Goal: Task Accomplishment & Management: Manage account settings

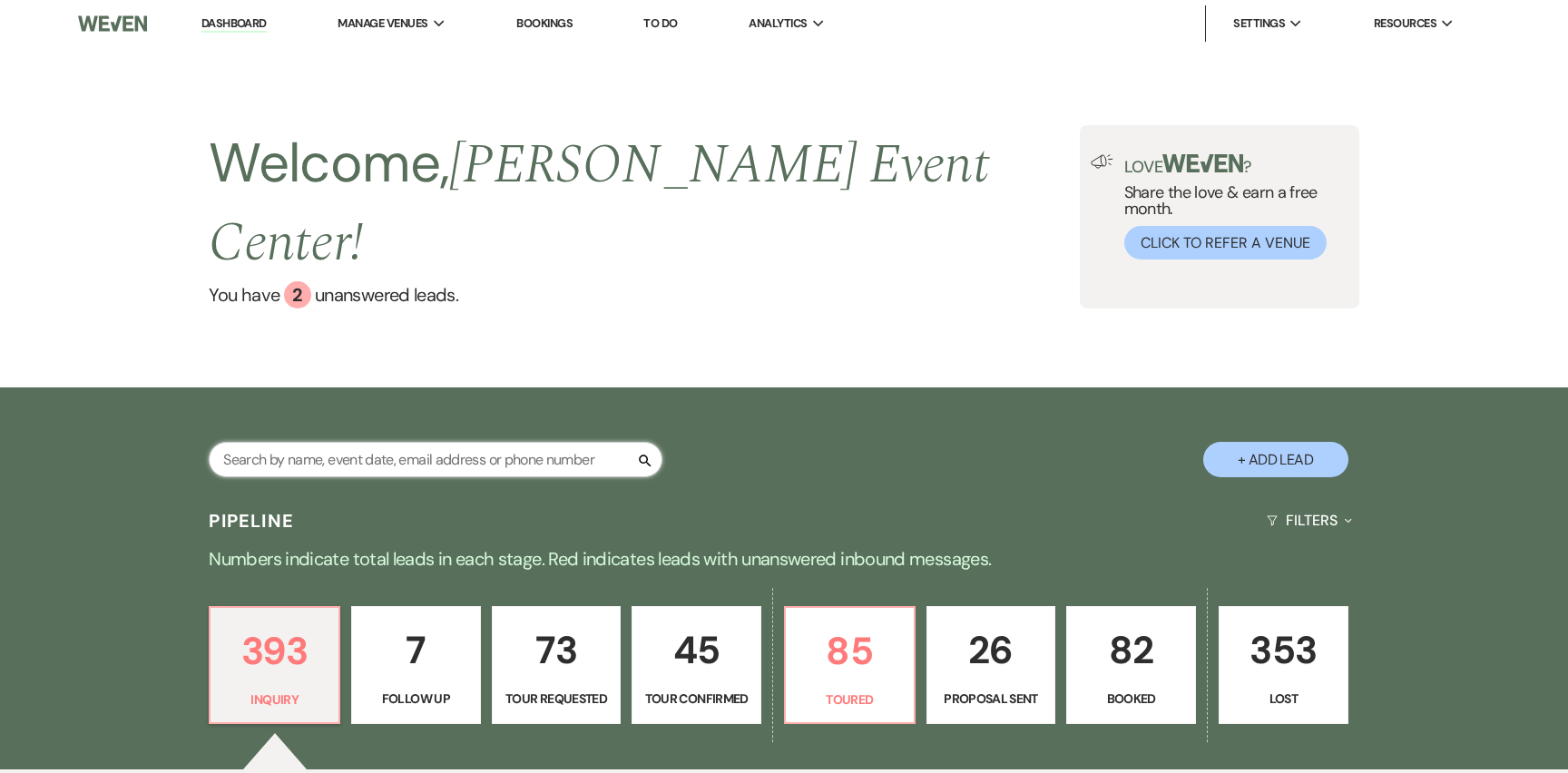
click at [360, 442] on input "text" at bounding box center [435, 459] width 453 height 35
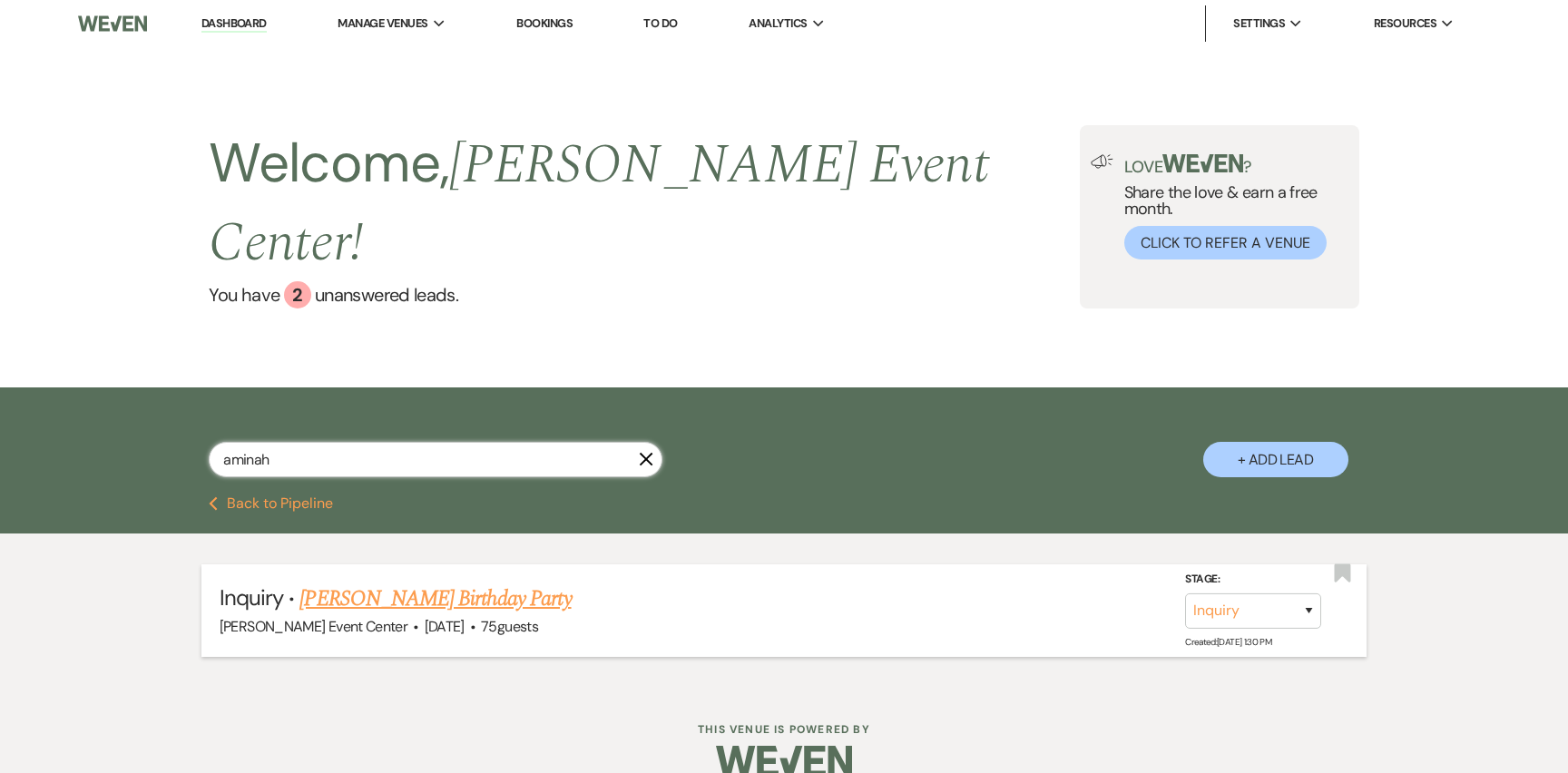
type input "aminah"
click at [373, 583] on link "[PERSON_NAME] Birthday Party" at bounding box center [434, 599] width 271 height 33
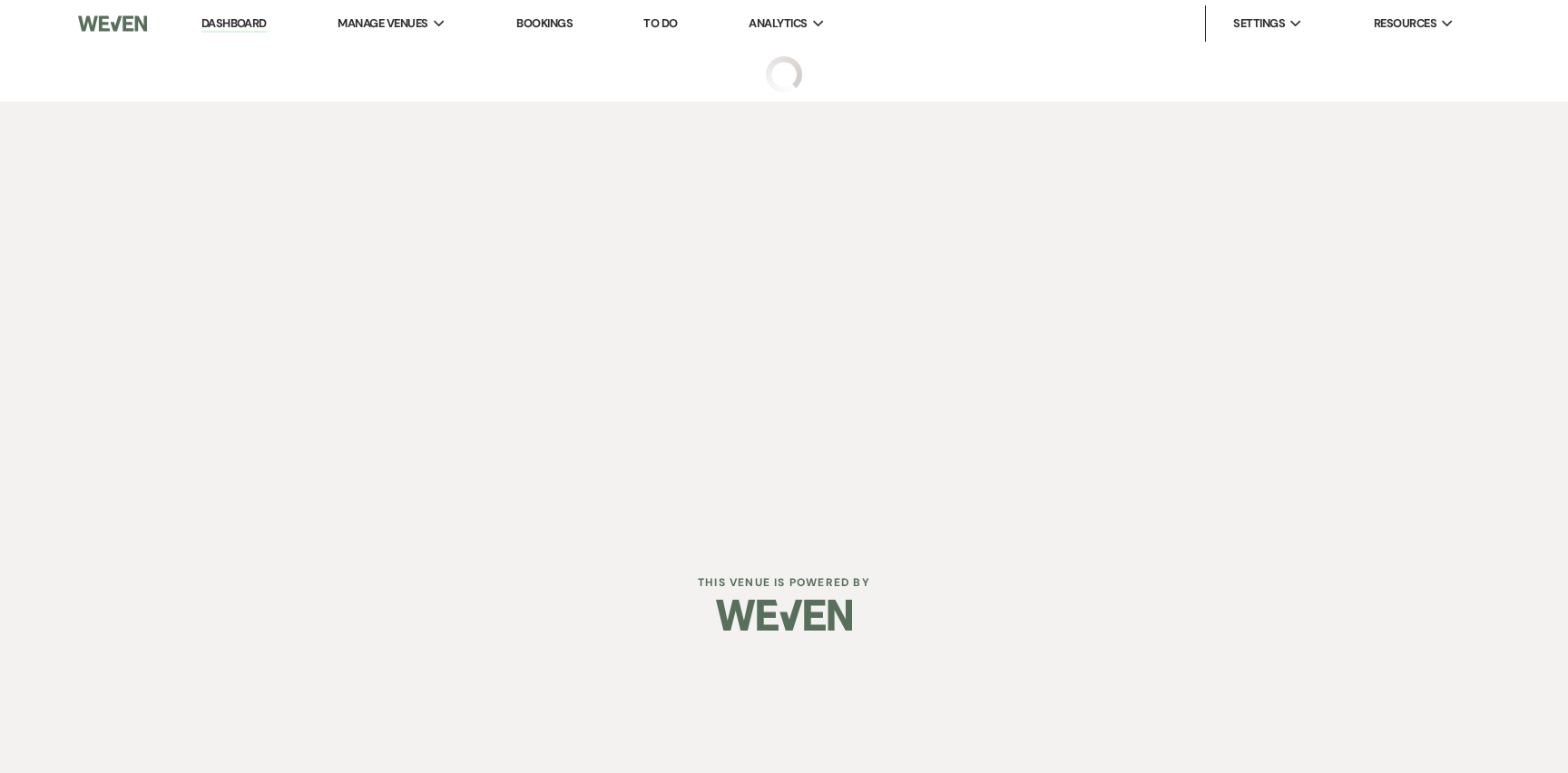
select select "5"
select select "4"
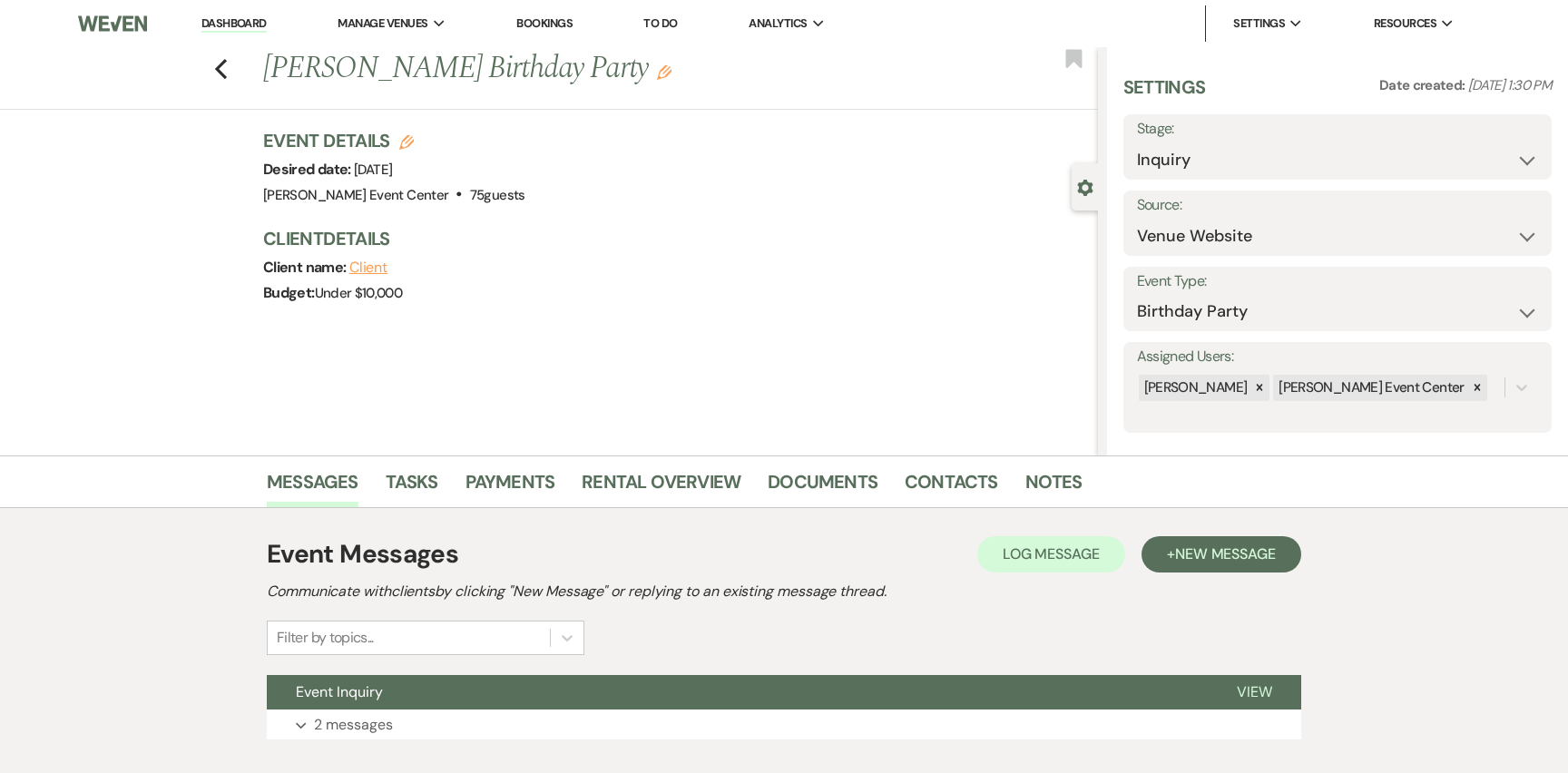
scroll to position [111, 0]
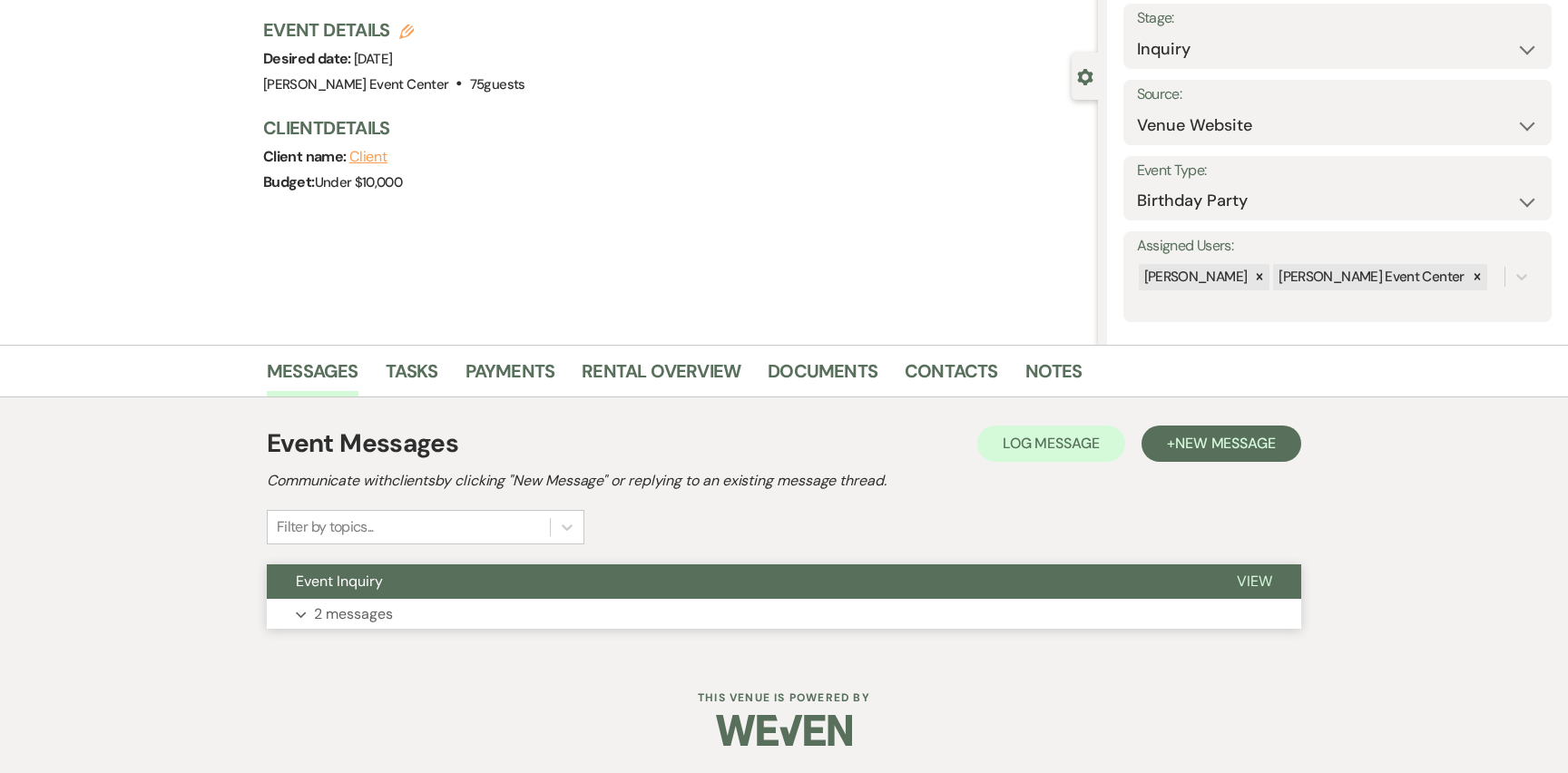
click at [377, 616] on p "2 messages" at bounding box center [352, 615] width 79 height 23
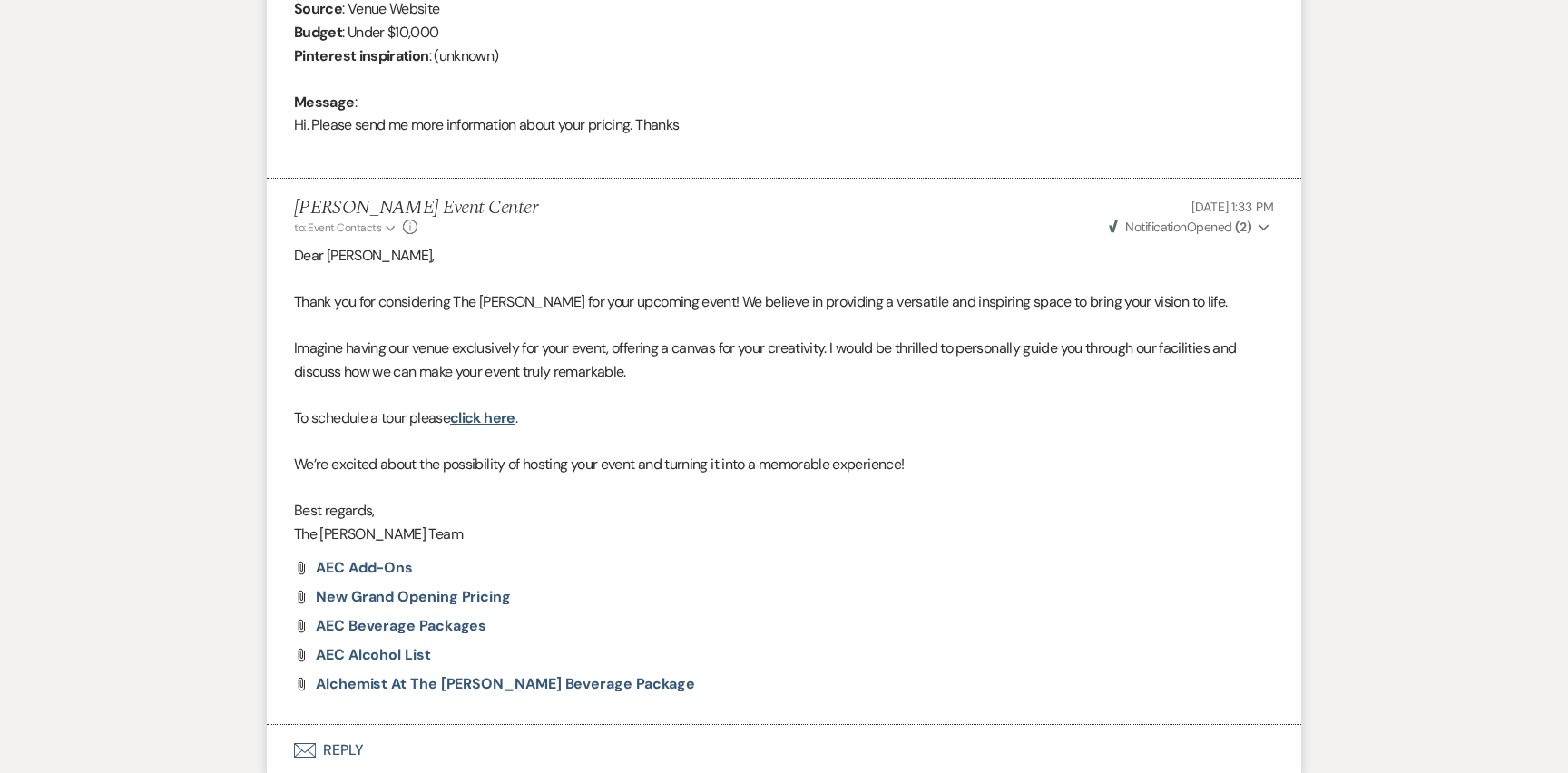
scroll to position [1022, 0]
